Goal: Task Accomplishment & Management: Use online tool/utility

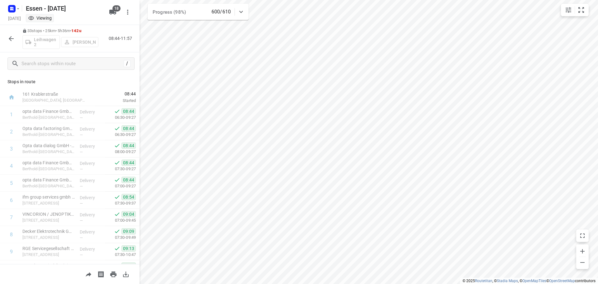
scroll to position [403, 0]
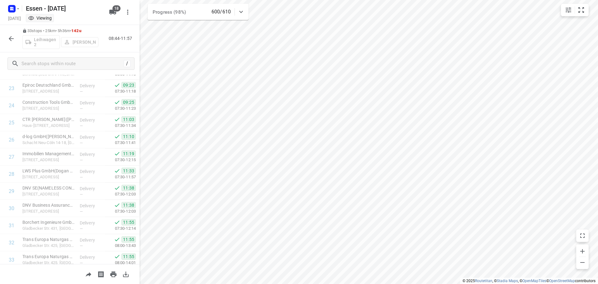
click at [11, 40] on icon "button" at bounding box center [11, 38] width 5 height 5
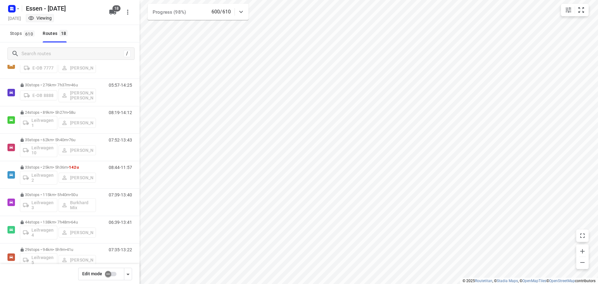
scroll to position [128, 0]
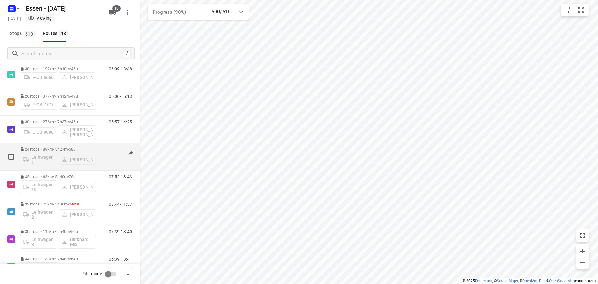
click at [65, 148] on p "24 stops • 89km • 5h27m • [DATE]" at bounding box center [58, 149] width 76 height 5
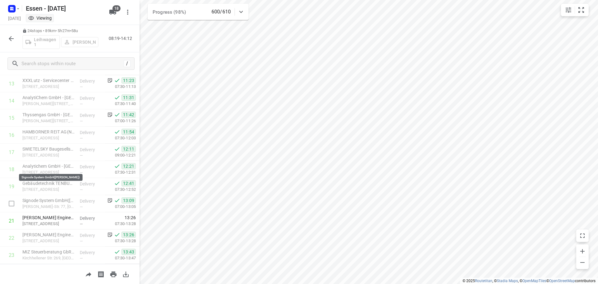
scroll to position [270, 0]
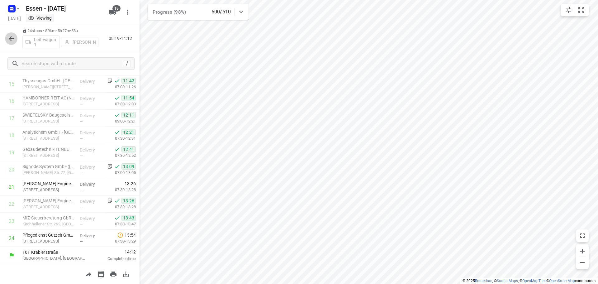
click at [9, 36] on icon "button" at bounding box center [10, 38] width 7 height 7
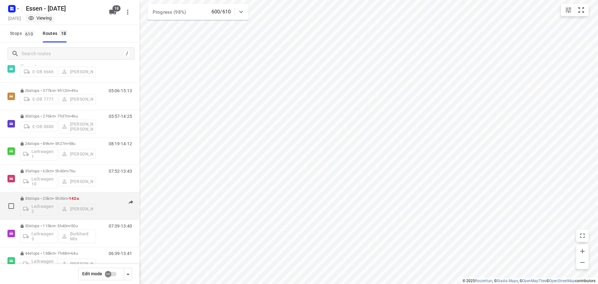
scroll to position [128, 0]
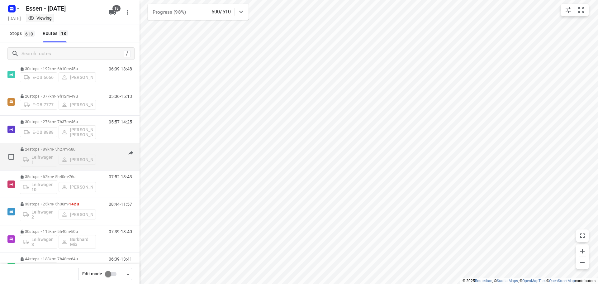
click at [40, 150] on p "24 stops • 89km • 5h27m • [DATE]" at bounding box center [58, 149] width 76 height 5
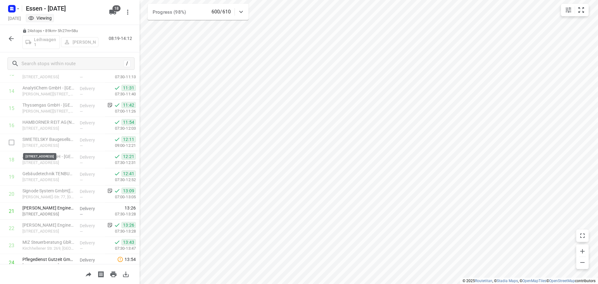
scroll to position [270, 0]
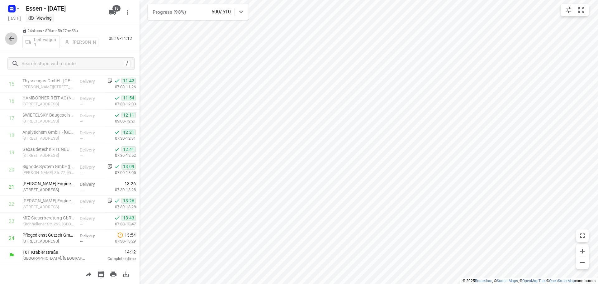
click at [11, 39] on icon "button" at bounding box center [10, 38] width 7 height 7
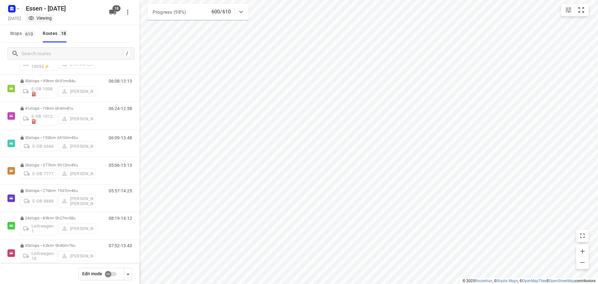
scroll to position [0, 0]
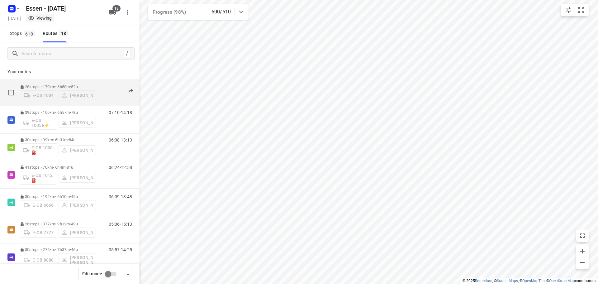
click at [51, 84] on p "28 stops • 179km • 6h58m • [DATE]" at bounding box center [58, 86] width 76 height 5
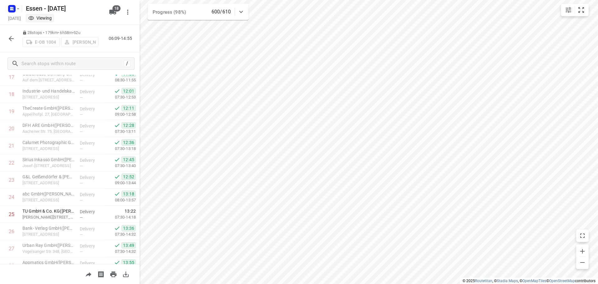
scroll to position [339, 0]
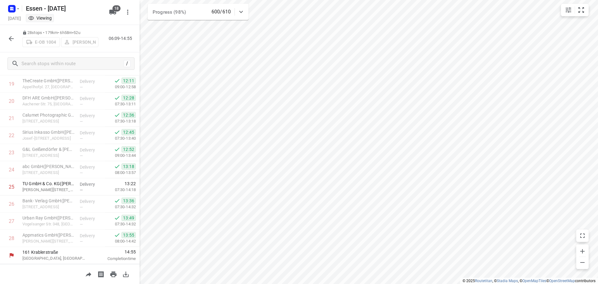
click at [10, 37] on icon "button" at bounding box center [10, 38] width 7 height 7
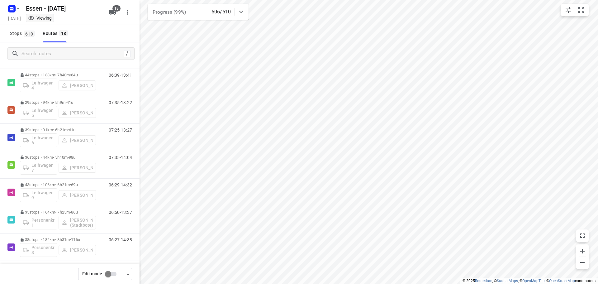
scroll to position [315, 0]
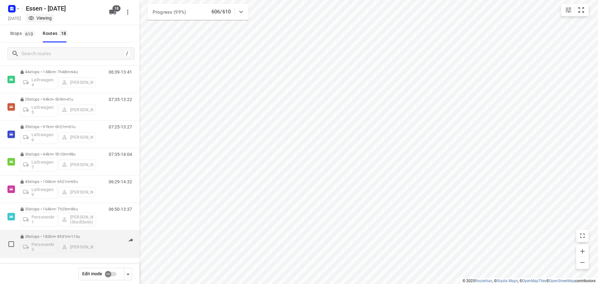
click at [42, 237] on p "38 stops • 182km • 8h31m • [DATE]" at bounding box center [58, 236] width 76 height 5
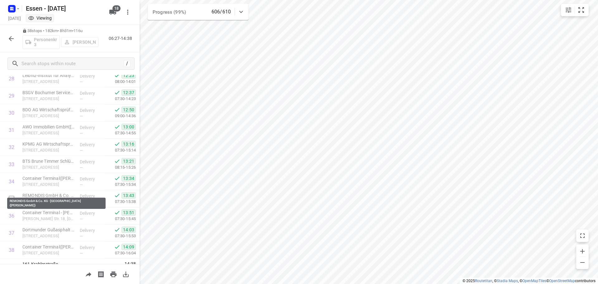
scroll to position [510, 0]
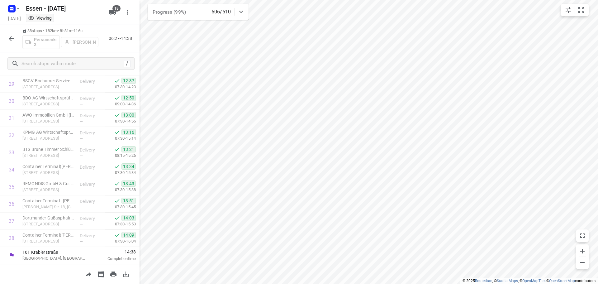
click at [11, 38] on icon "button" at bounding box center [10, 38] width 7 height 7
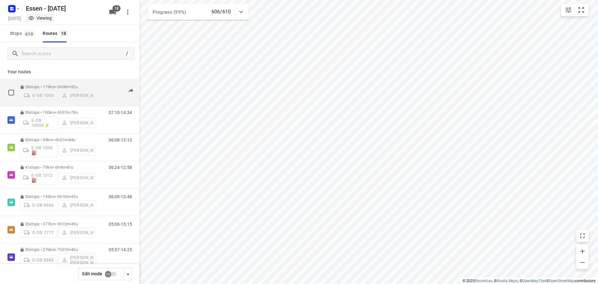
click at [59, 84] on p "28 stops • 179km • 6h58m • [DATE]" at bounding box center [58, 86] width 76 height 5
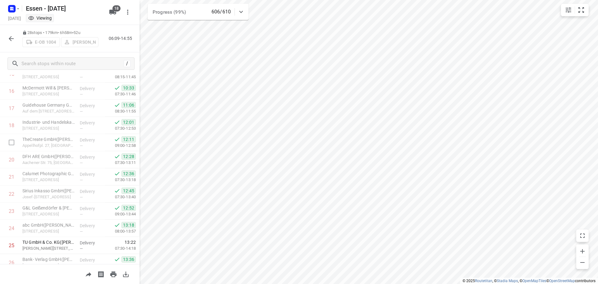
scroll to position [339, 0]
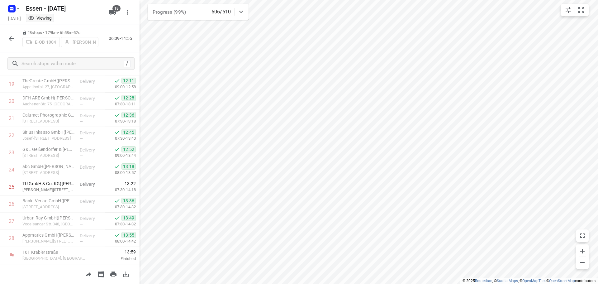
click at [11, 37] on icon "button" at bounding box center [10, 38] width 7 height 7
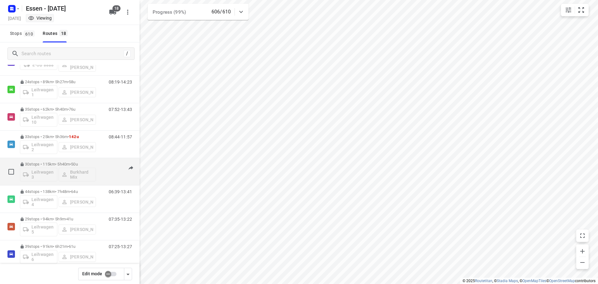
scroll to position [187, 0]
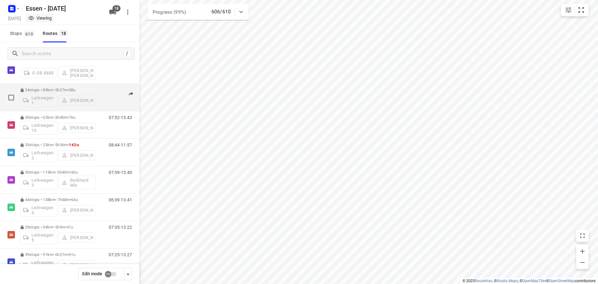
click at [56, 89] on p "24 stops • 89km • 5h27m • [DATE]" at bounding box center [58, 90] width 76 height 5
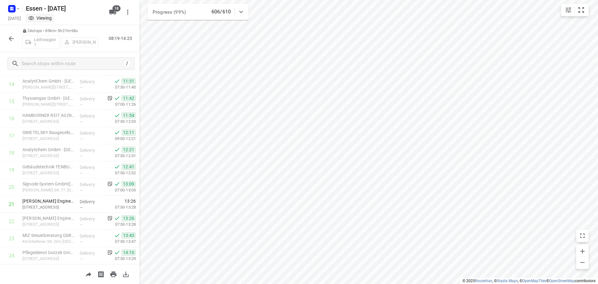
scroll to position [270, 0]
click at [12, 38] on icon "button" at bounding box center [10, 38] width 7 height 7
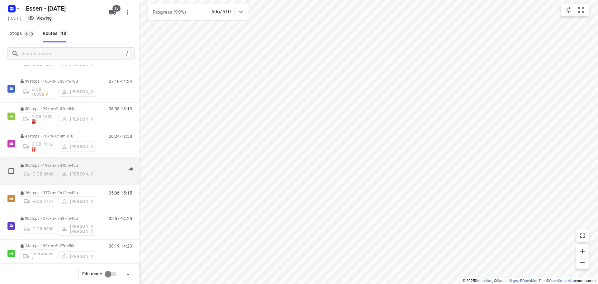
scroll to position [0, 0]
